Goal: Information Seeking & Learning: Learn about a topic

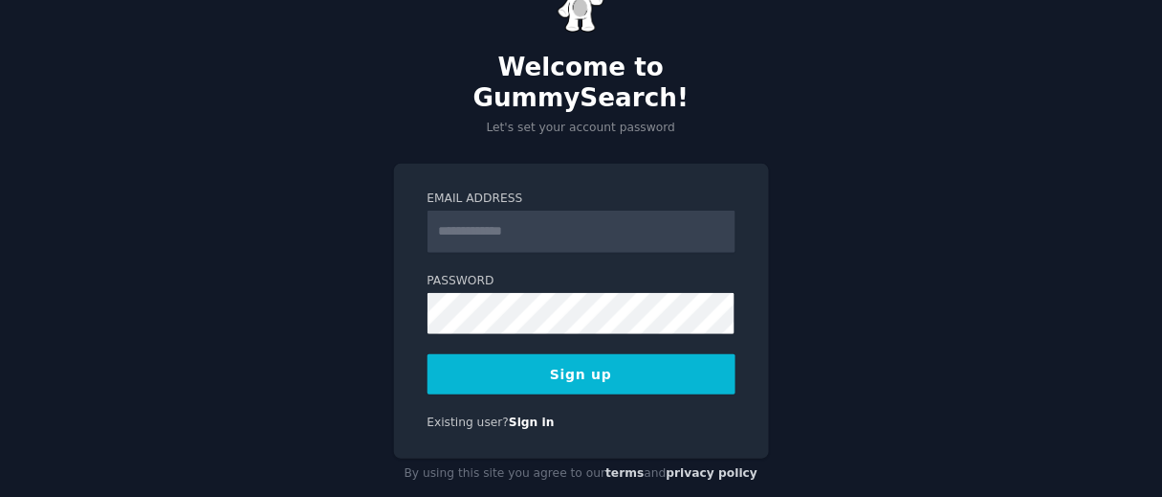
scroll to position [76, 0]
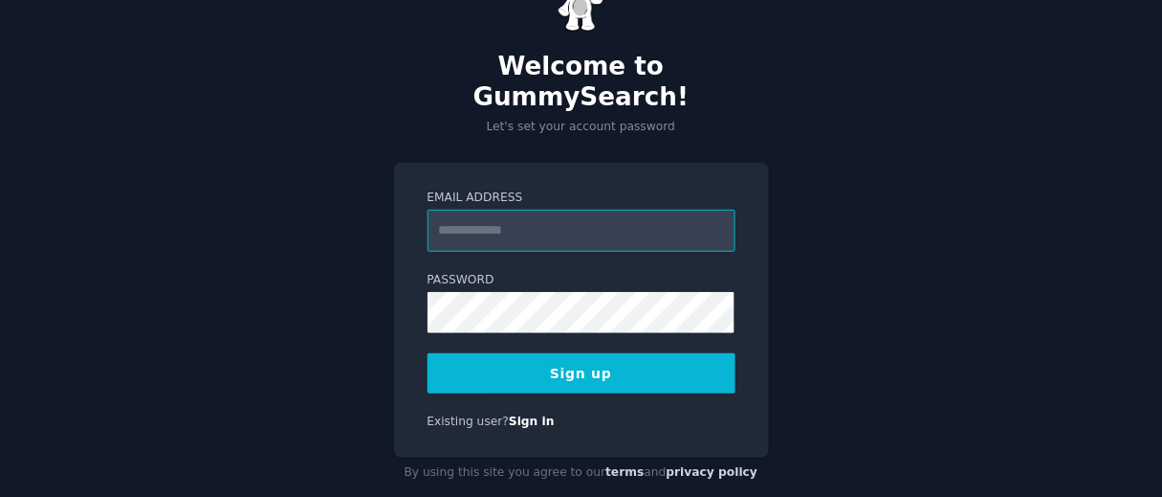
click at [0, 421] on com-1password-button at bounding box center [0, 421] width 0 height 0
type input "**********"
click at [544, 353] on button "Sign up" at bounding box center [582, 373] width 308 height 40
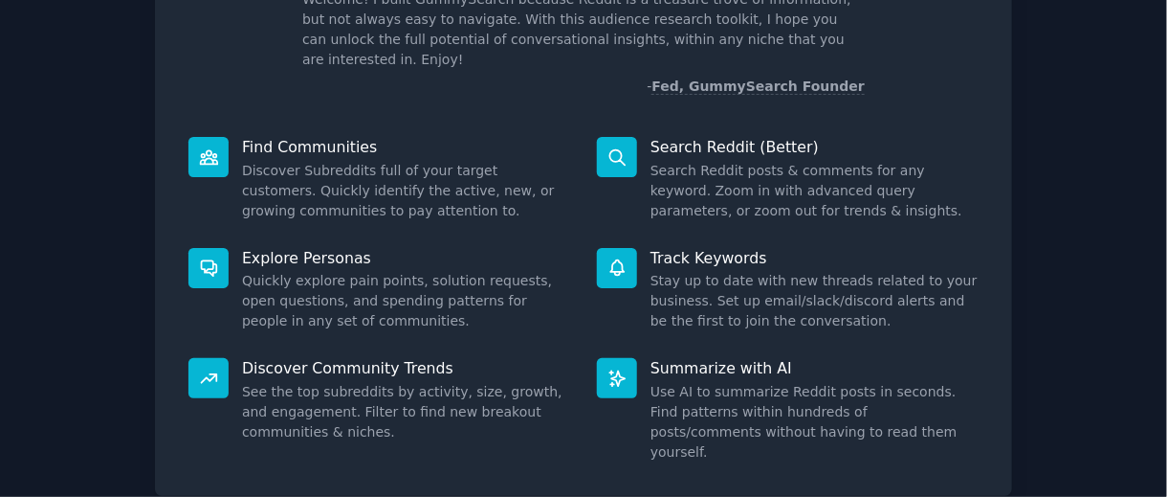
scroll to position [190, 0]
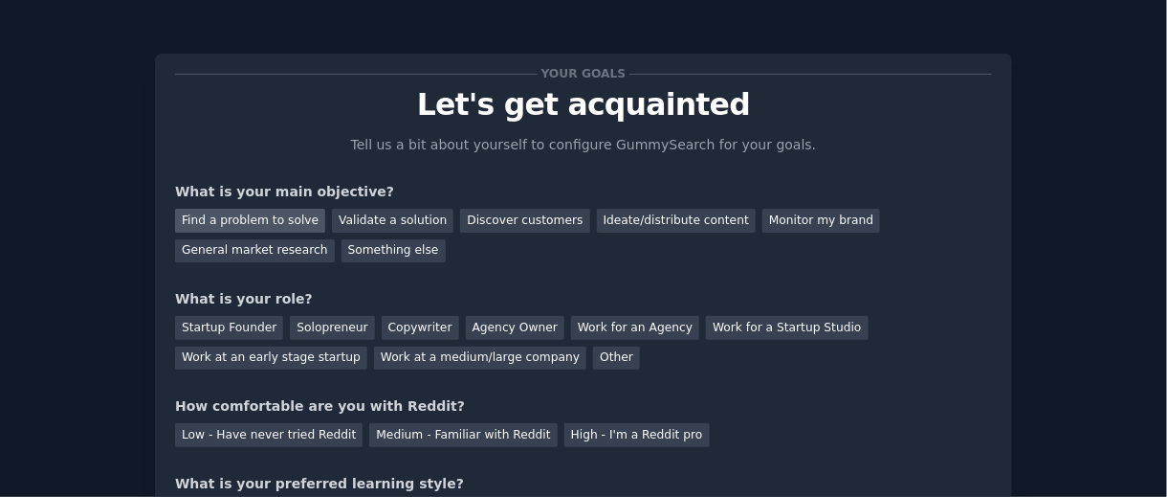
click at [278, 225] on div "Find a problem to solve" at bounding box center [250, 221] width 150 height 24
click at [251, 329] on div "Startup Founder" at bounding box center [229, 328] width 108 height 24
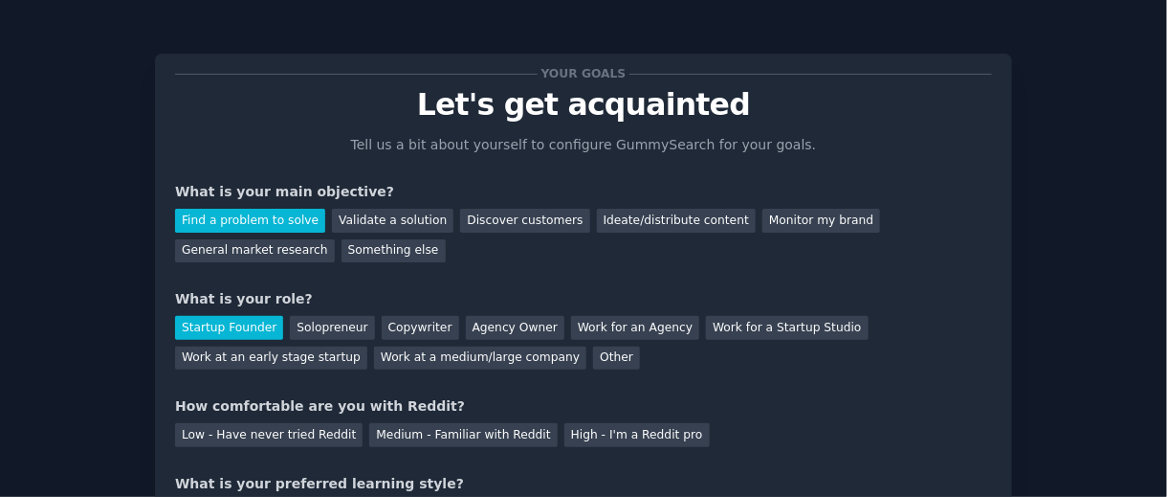
scroll to position [188, 0]
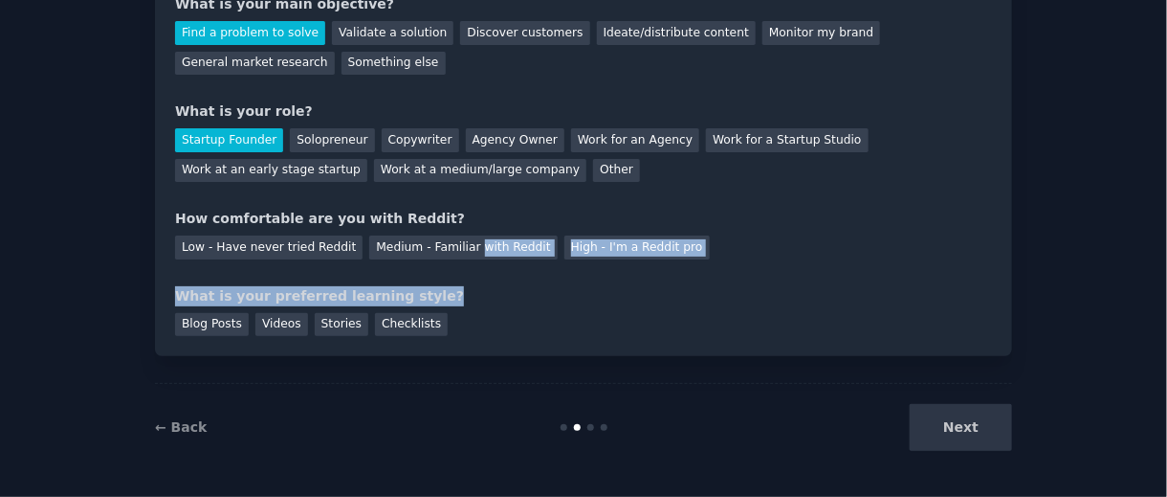
click at [453, 258] on div "Your goals Let's get acquainted Tell us a bit about yourself to configure Gummy…" at bounding box center [583, 111] width 817 height 450
click at [455, 253] on div "Medium - Familiar with Reddit" at bounding box center [463, 247] width 188 height 24
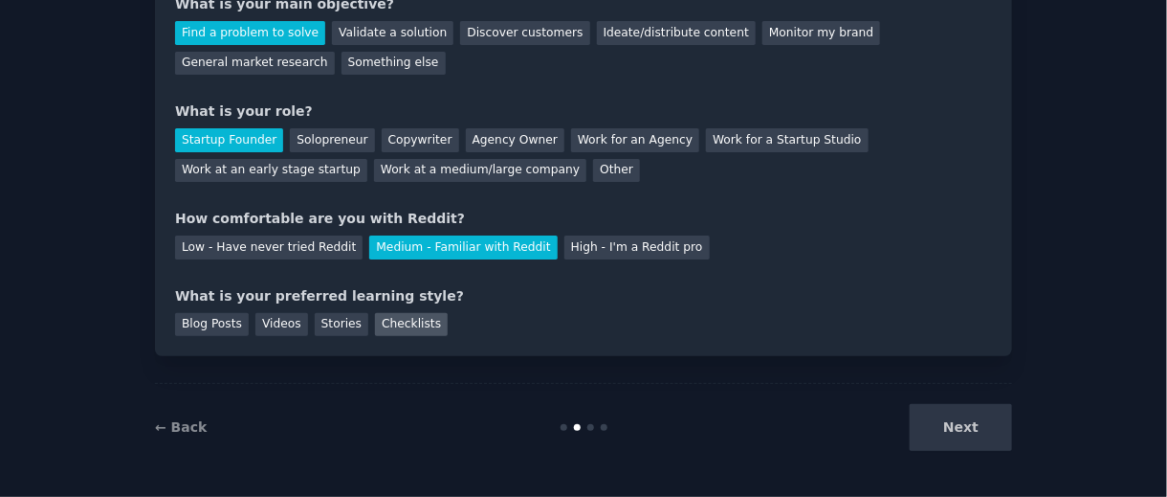
click at [383, 323] on div "Checklists" at bounding box center [411, 325] width 73 height 24
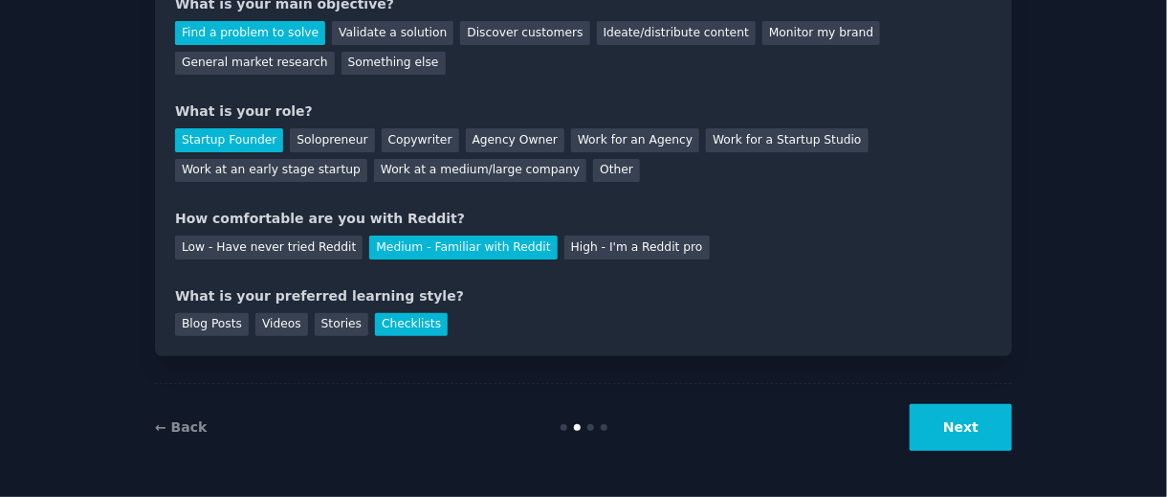
click at [988, 432] on button "Next" at bounding box center [961, 427] width 102 height 47
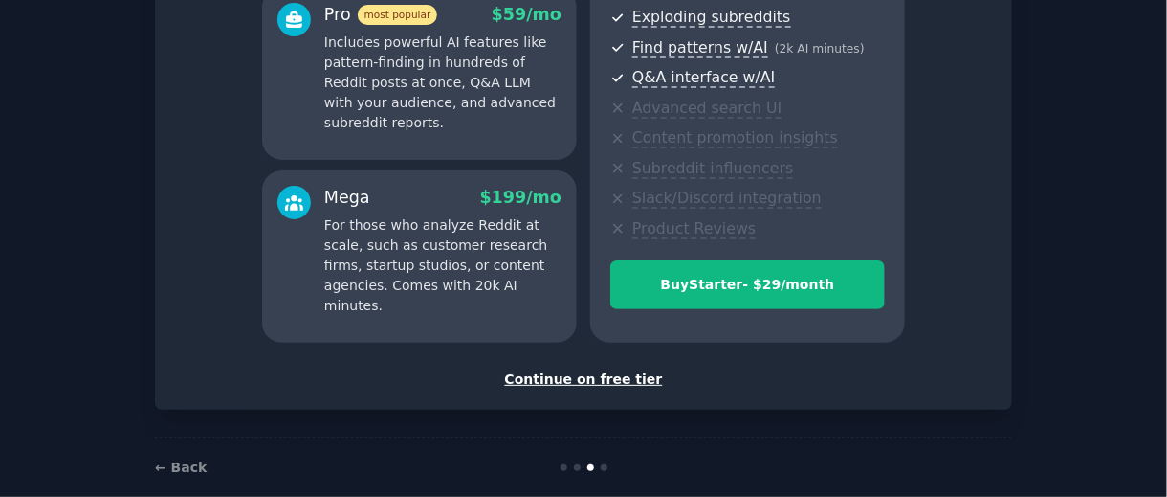
scroll to position [382, 0]
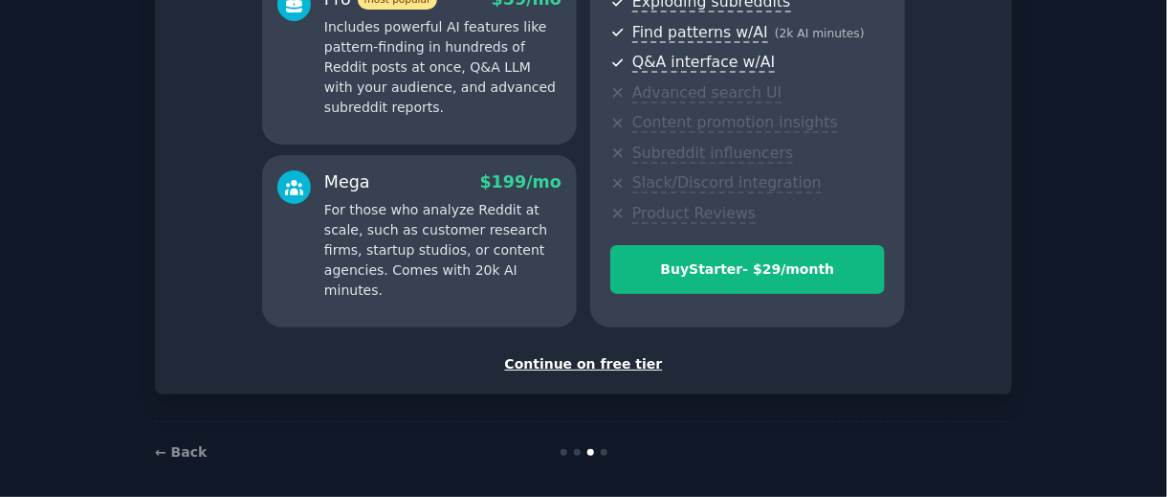
click at [582, 367] on div "Continue on free tier" at bounding box center [583, 364] width 817 height 20
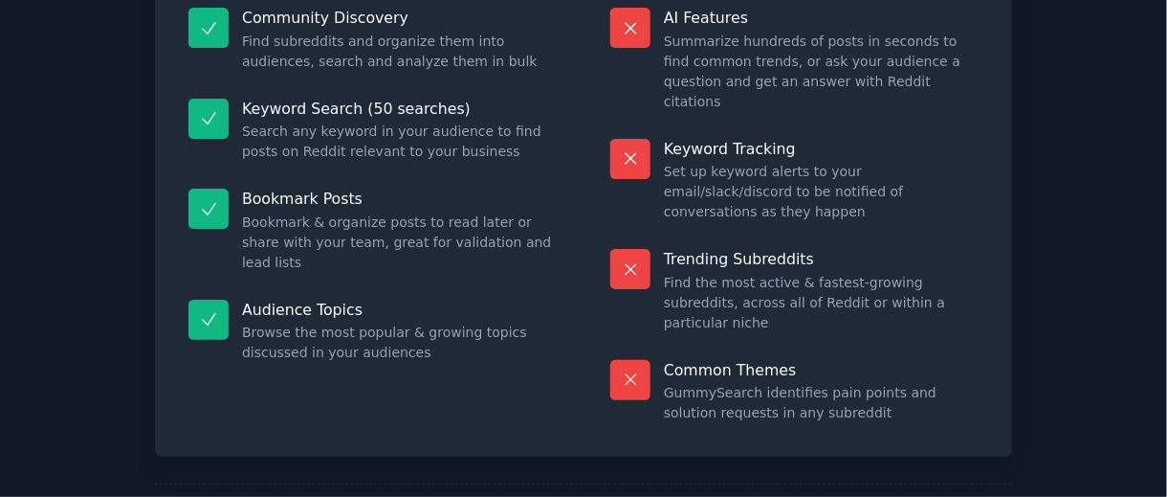
scroll to position [248, 0]
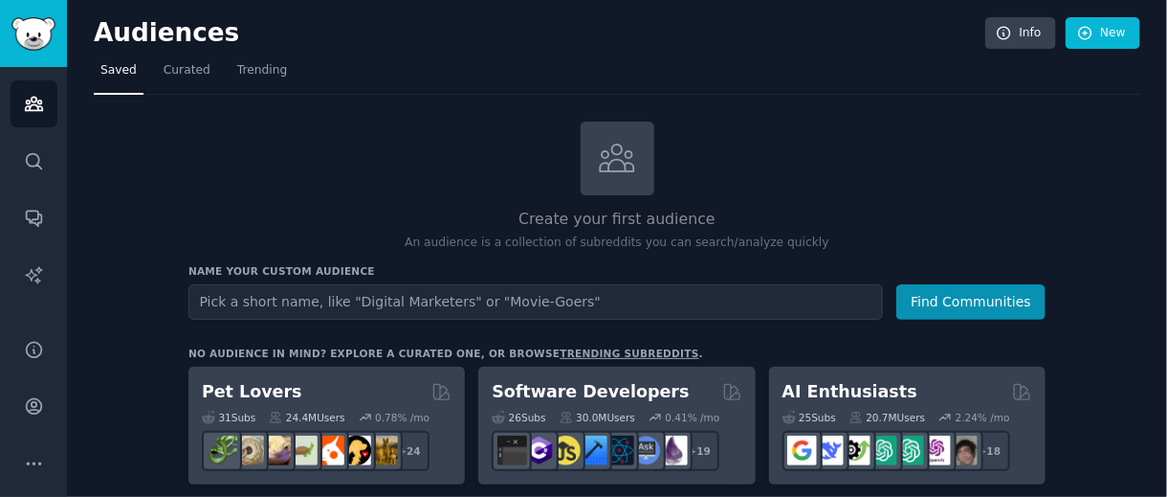
click at [560, 348] on link "trending subreddits" at bounding box center [629, 352] width 139 height 11
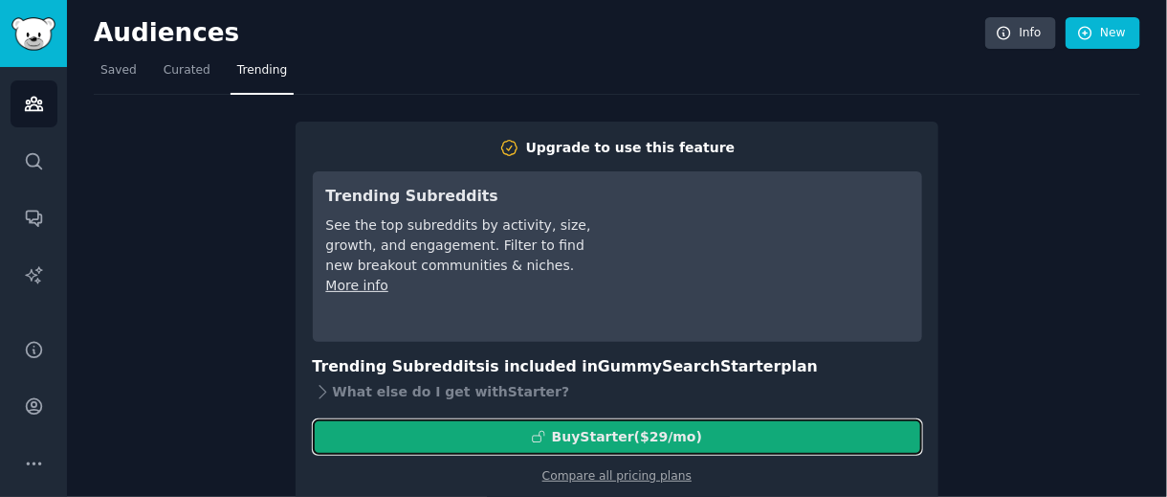
click at [545, 434] on icon at bounding box center [538, 436] width 13 height 13
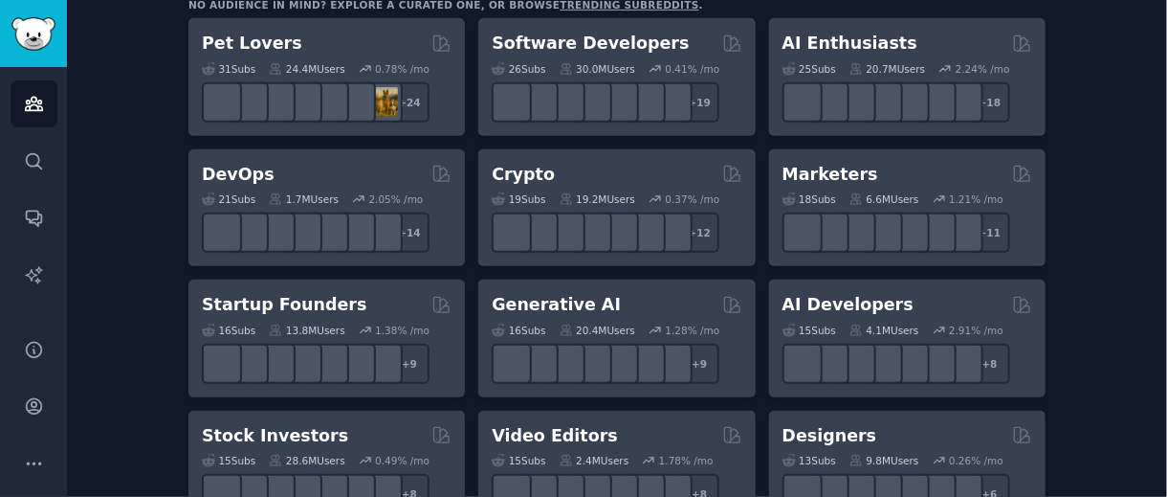
scroll to position [477, 0]
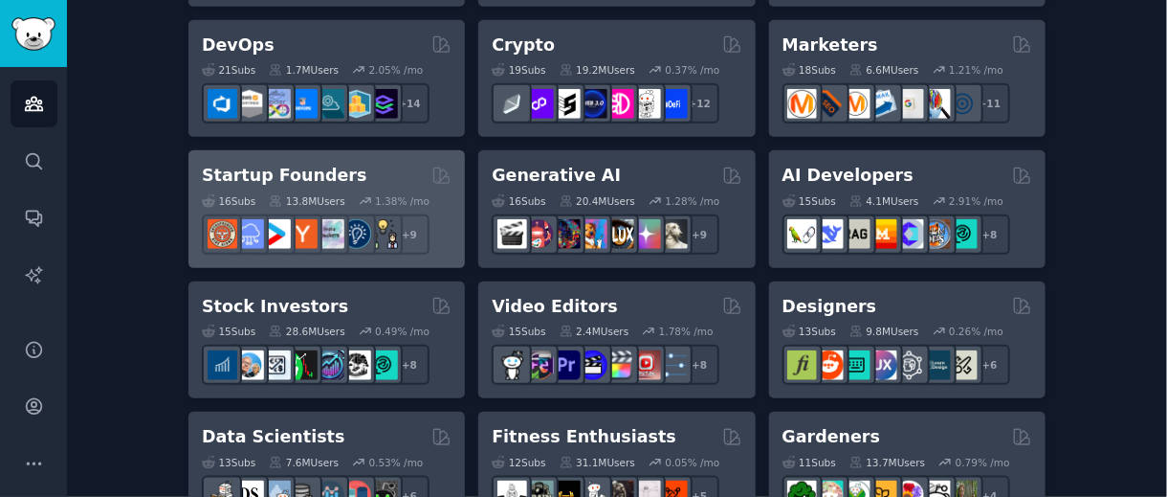
click at [363, 165] on div "Startup Founders" at bounding box center [327, 176] width 250 height 24
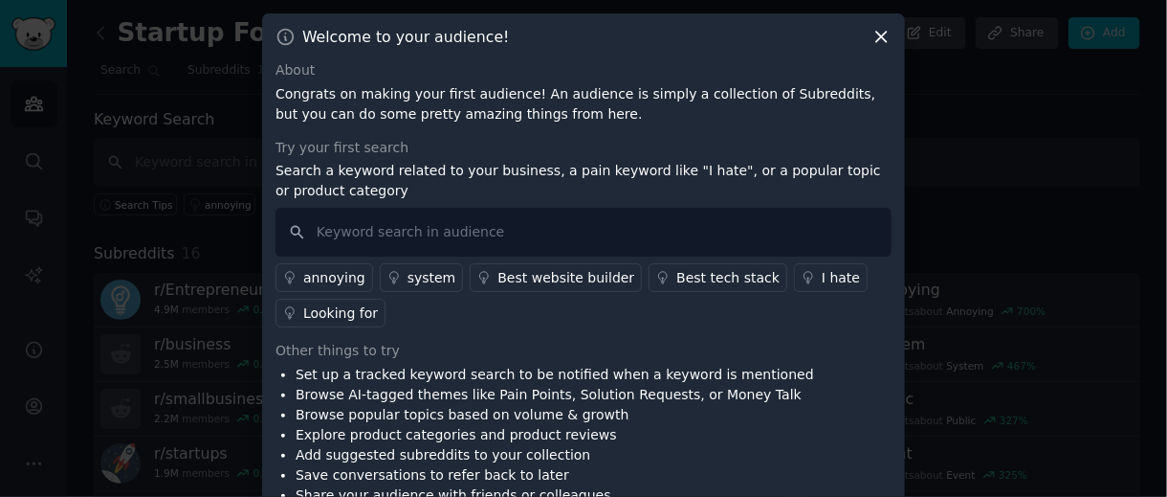
click at [873, 37] on icon at bounding box center [882, 37] width 20 height 20
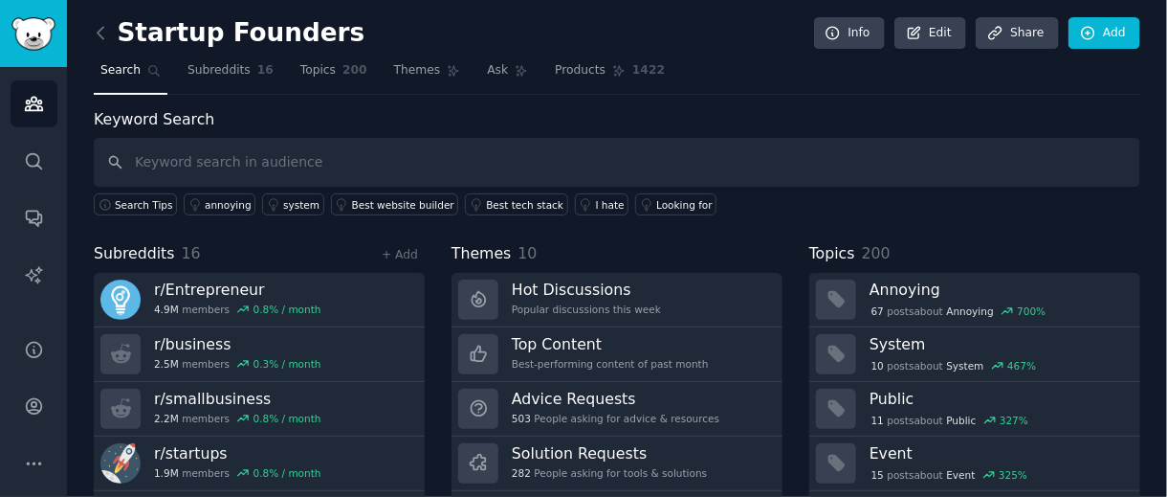
click at [414, 99] on div "Startup Founders Info Edit Share Add Search Subreddits 16 Topics 200 Themes Ask…" at bounding box center [617, 330] width 1047 height 607
click at [413, 84] on link "Themes" at bounding box center [427, 74] width 80 height 39
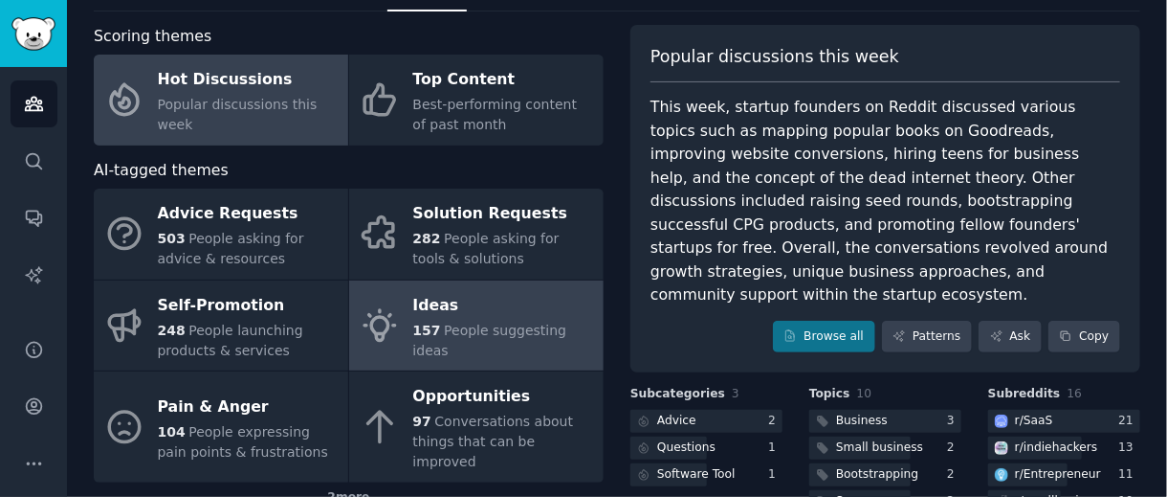
scroll to position [82, 0]
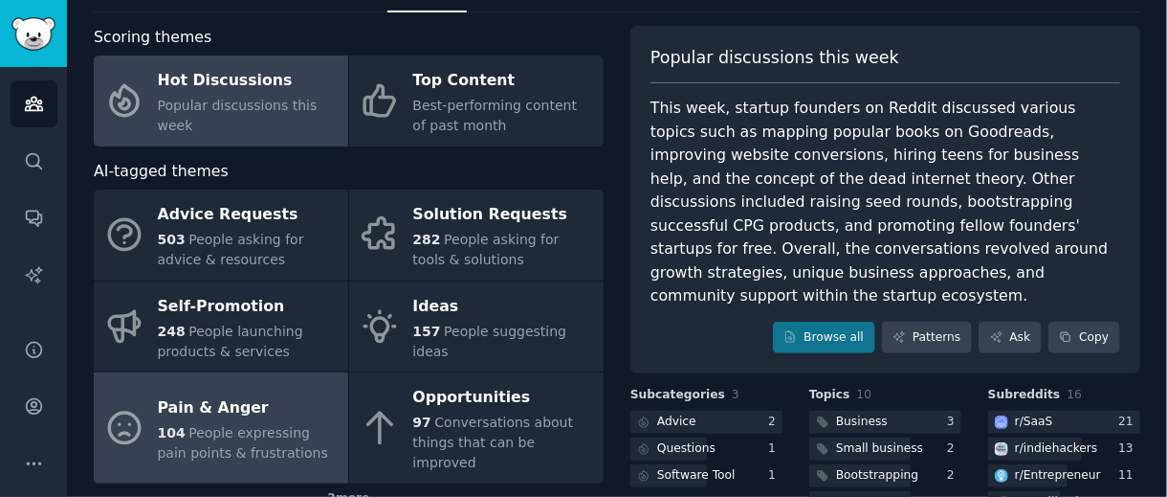
click at [268, 425] on span "People expressing pain points & frustrations" at bounding box center [243, 442] width 170 height 35
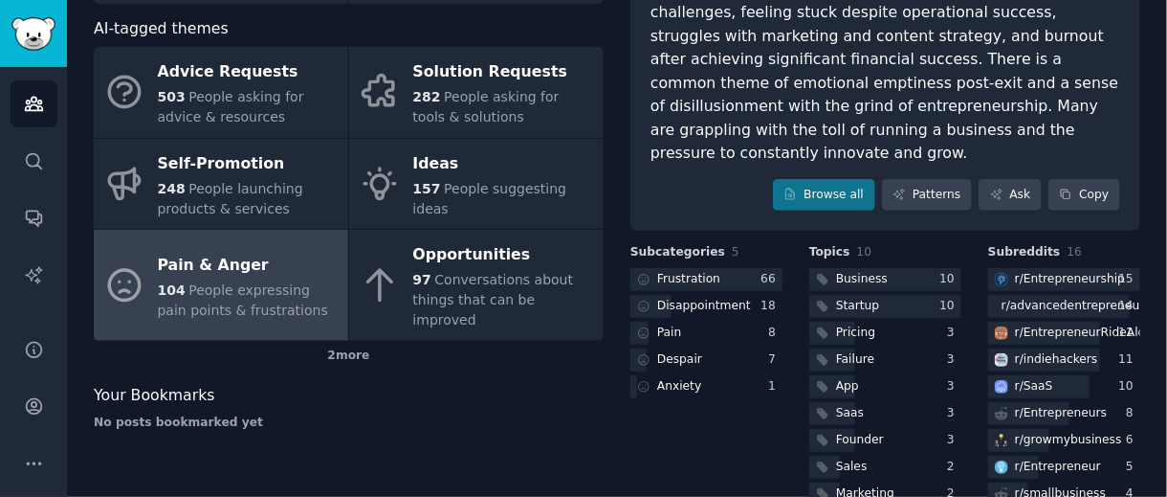
scroll to position [274, 0]
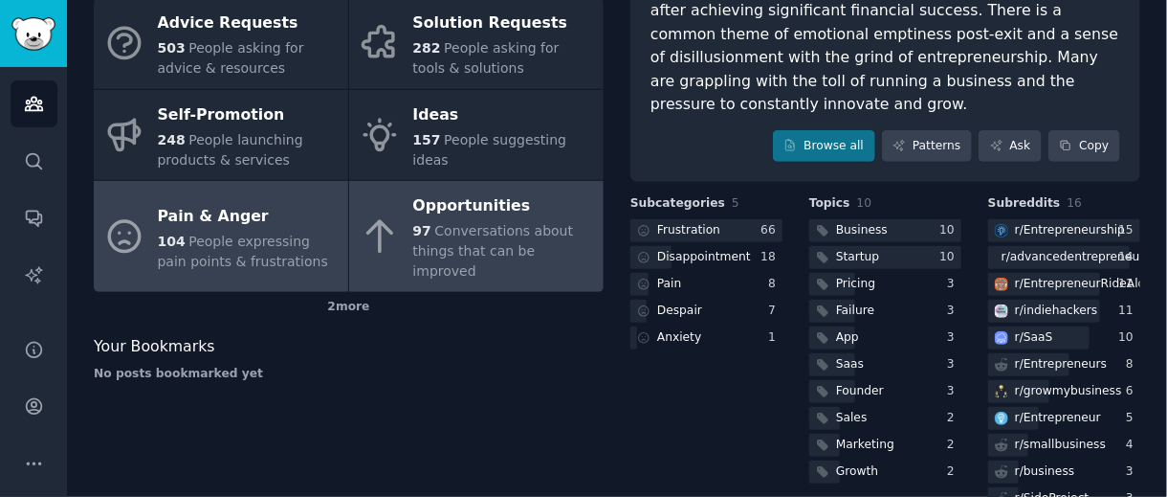
click at [486, 241] on span "Conversations about things that can be improved" at bounding box center [493, 250] width 161 height 55
